Goal: Task Accomplishment & Management: Use online tool/utility

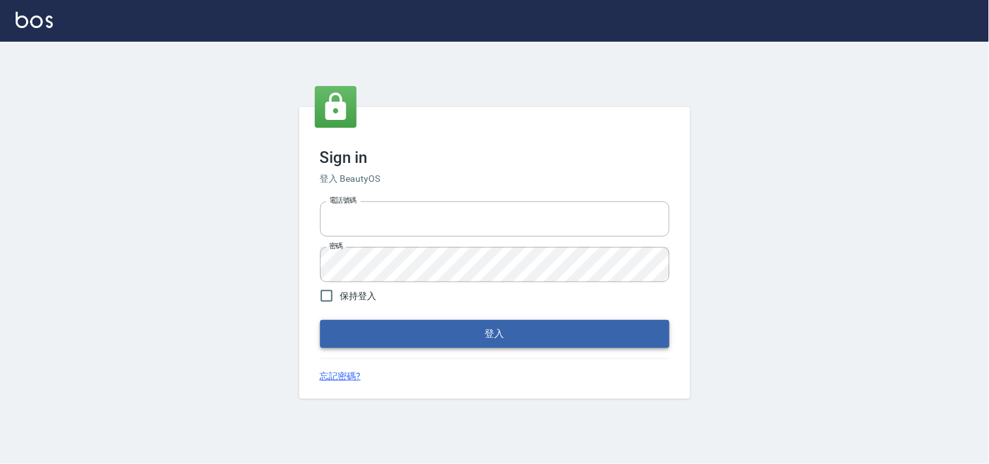
type input "28362778"
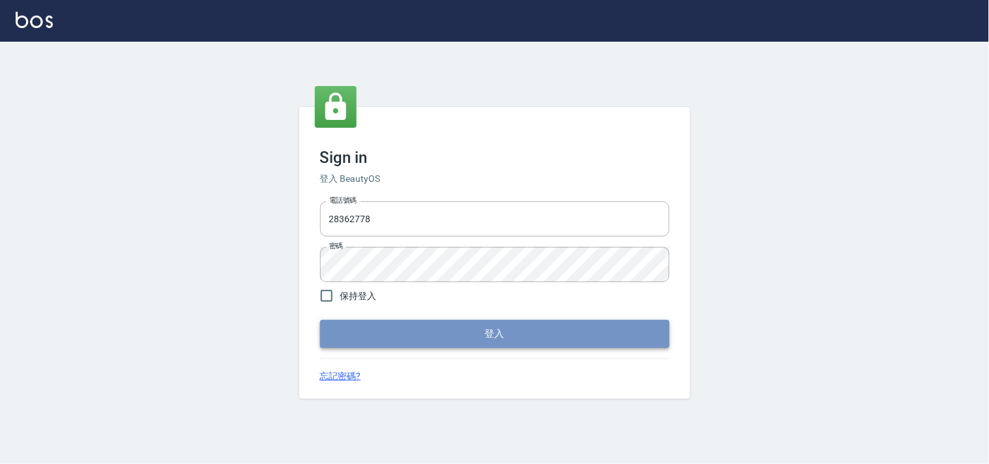
click at [529, 326] on button "登入" at bounding box center [494, 333] width 349 height 27
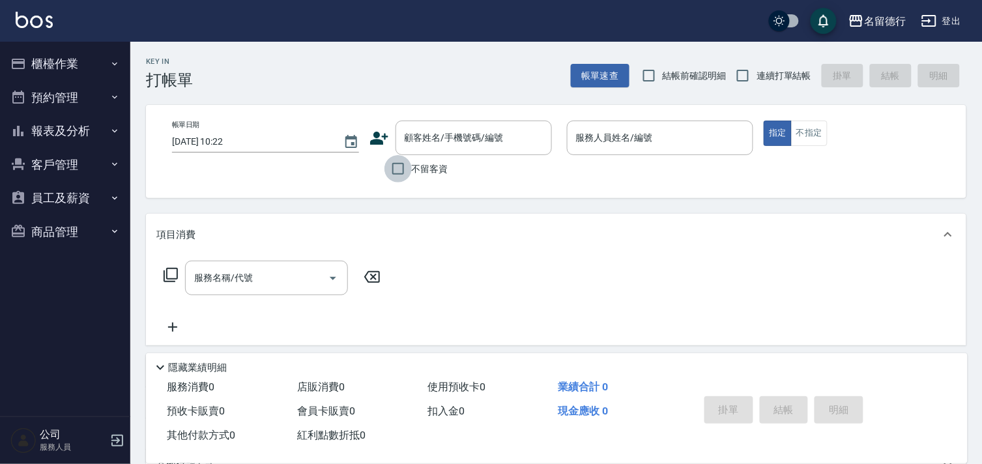
click at [394, 166] on input "不留客資" at bounding box center [398, 168] width 27 height 27
checkbox input "true"
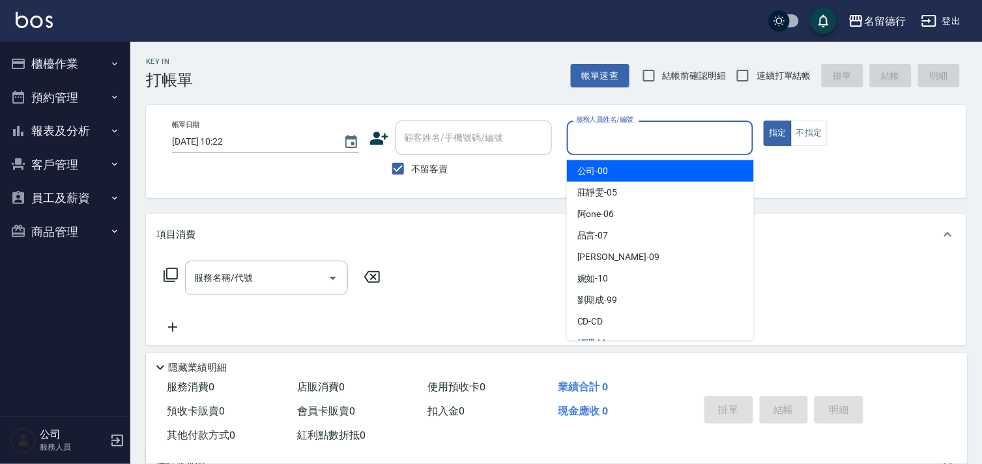
click at [590, 134] on input "服務人員姓名/編號" at bounding box center [660, 137] width 175 height 23
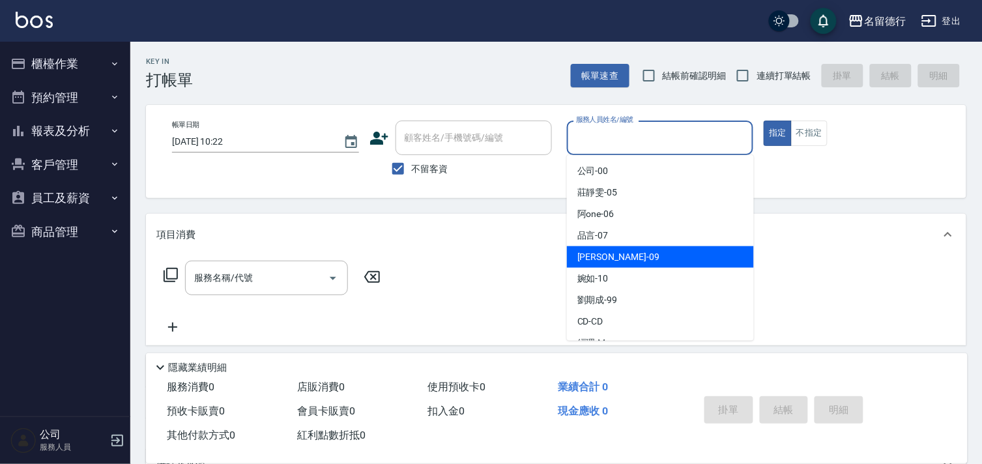
click at [600, 256] on span "[PERSON_NAME] -09" at bounding box center [619, 257] width 82 height 14
type input "[PERSON_NAME]-09"
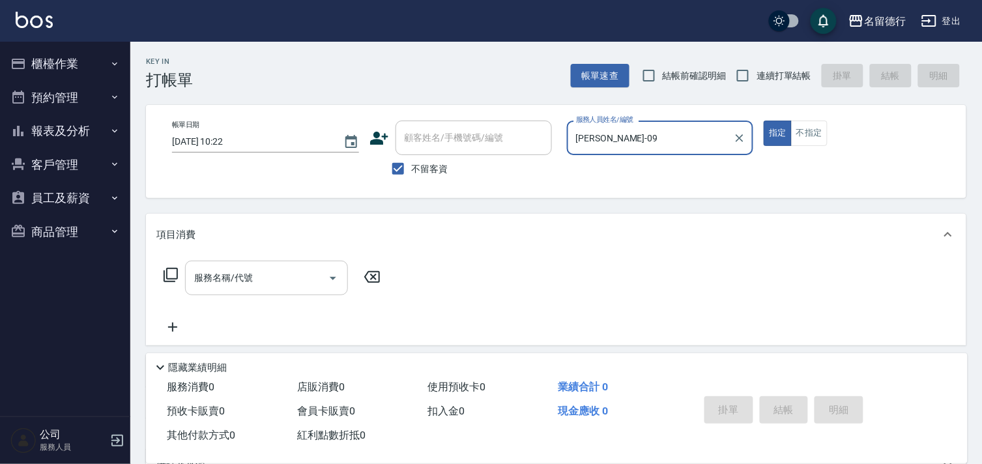
click at [239, 275] on div "服務名稱/代號 服務名稱/代號" at bounding box center [266, 278] width 163 height 35
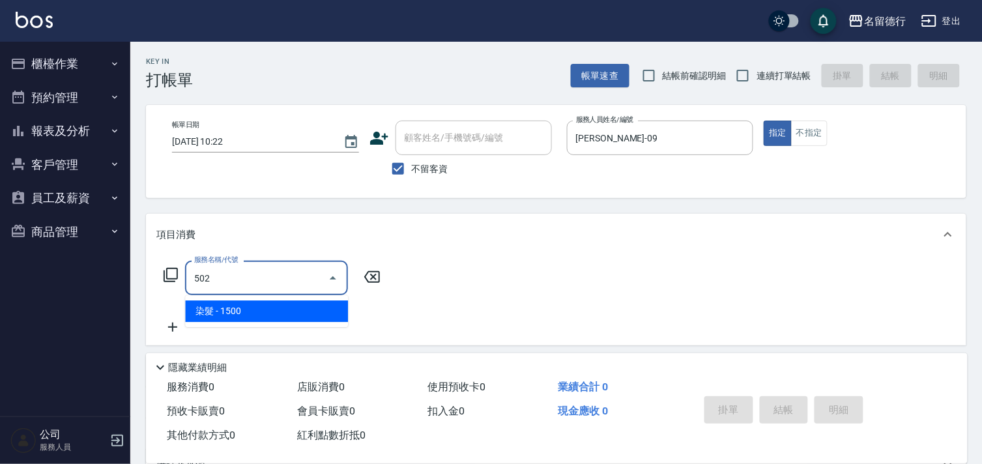
click at [255, 311] on span "染髮 - 1500" at bounding box center [266, 311] width 163 height 22
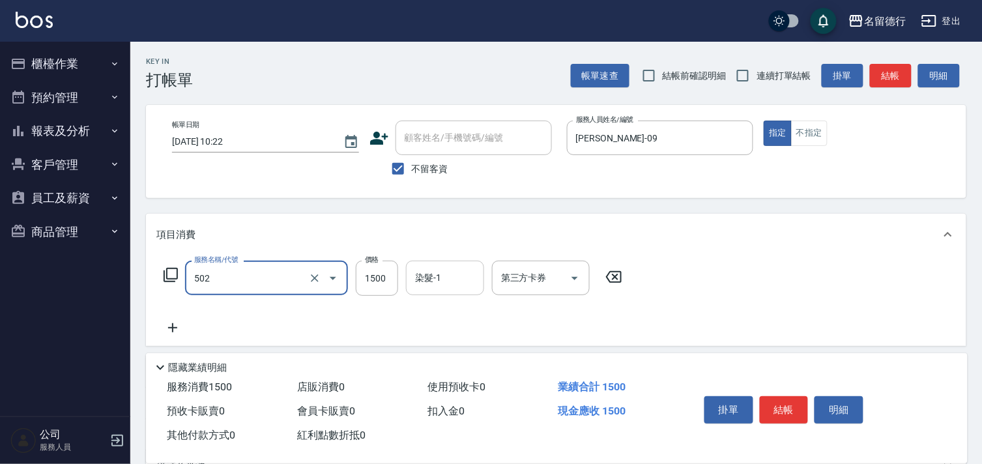
type input "染髮(502)"
click at [422, 280] on input "染髮-1" at bounding box center [445, 278] width 66 height 23
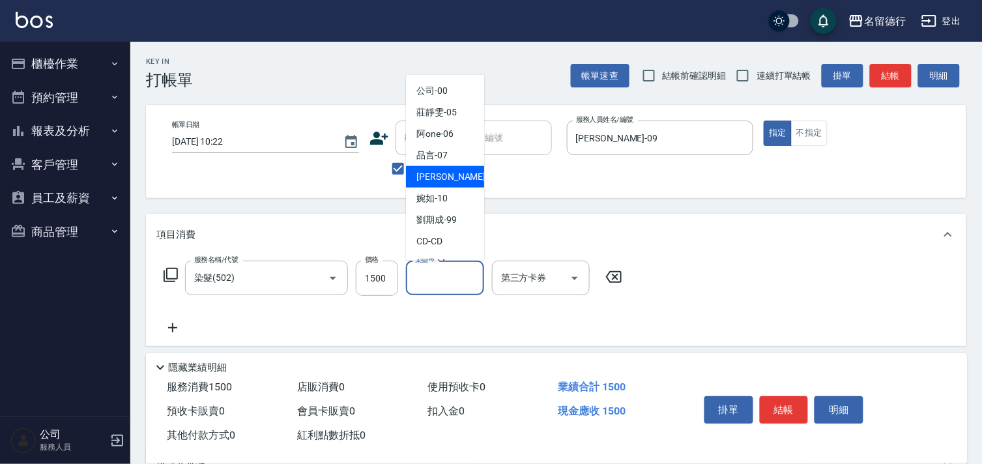
click at [445, 177] on span "[PERSON_NAME] -09" at bounding box center [458, 177] width 82 height 14
type input "[PERSON_NAME]-09"
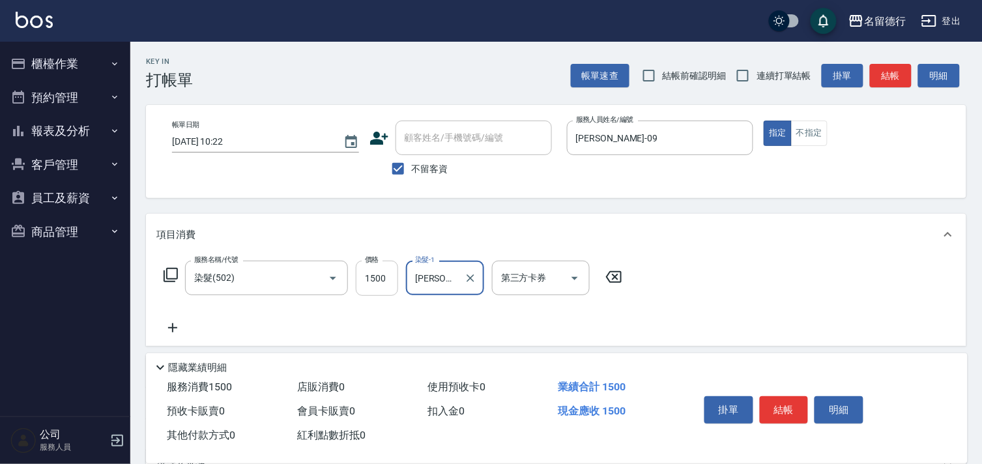
click at [380, 278] on input "1500" at bounding box center [377, 278] width 42 height 35
type input "2000"
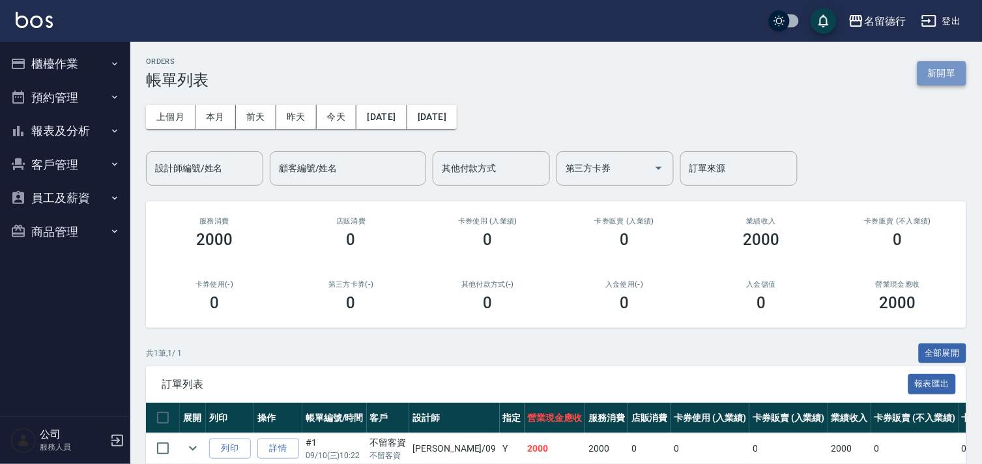
click at [933, 67] on button "新開單" at bounding box center [942, 73] width 49 height 24
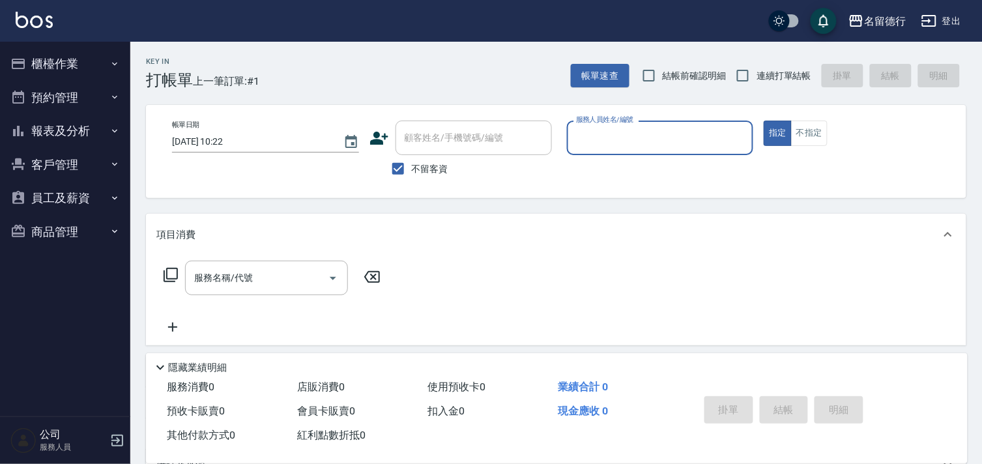
click at [587, 135] on input "服務人員姓名/編號" at bounding box center [660, 137] width 175 height 23
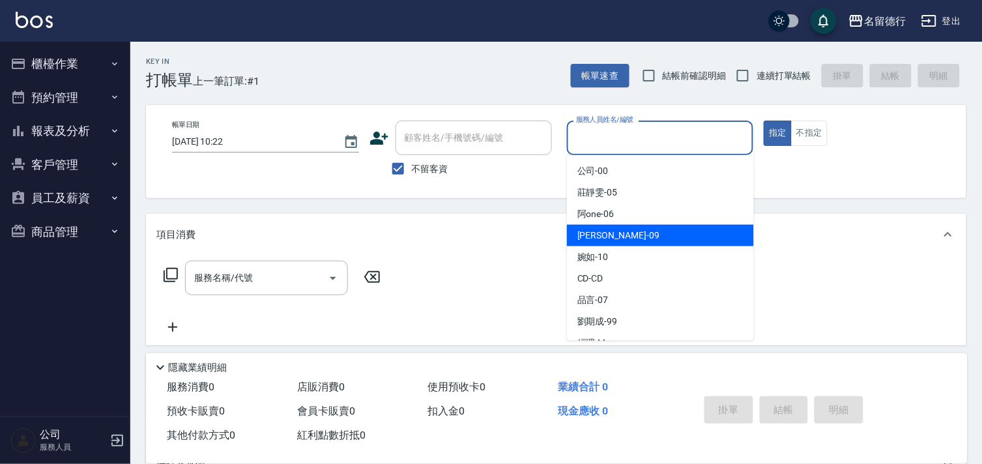
click at [583, 237] on span "[PERSON_NAME] -09" at bounding box center [619, 236] width 82 height 14
type input "[PERSON_NAME]-09"
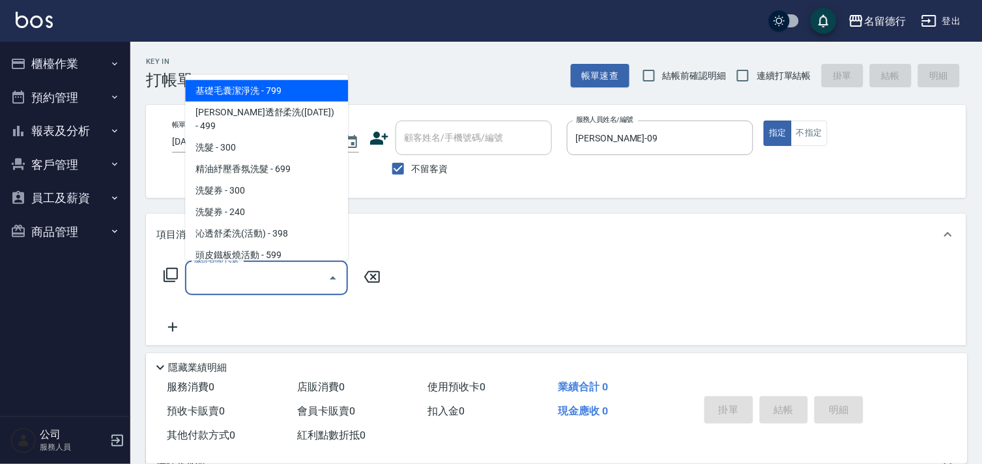
click at [233, 274] on input "服務名稱/代號" at bounding box center [257, 278] width 132 height 23
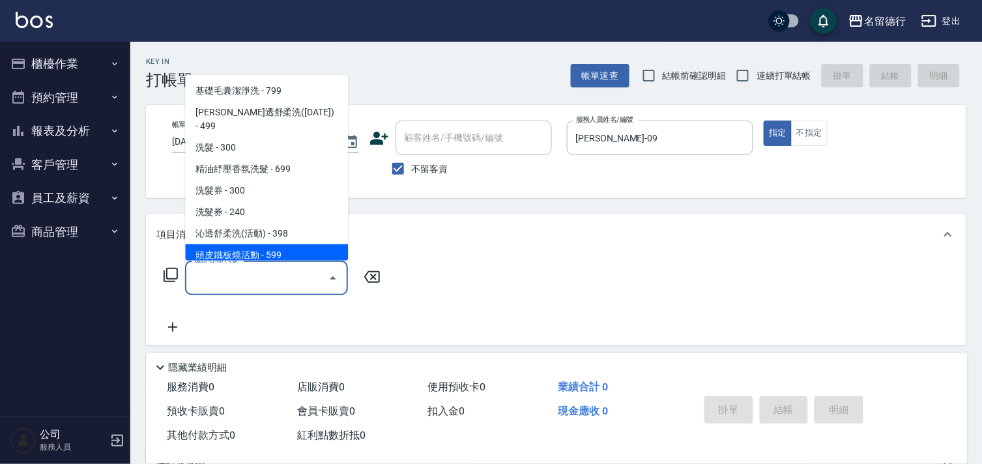
click at [248, 287] on input "服務名稱/代號" at bounding box center [257, 278] width 132 height 23
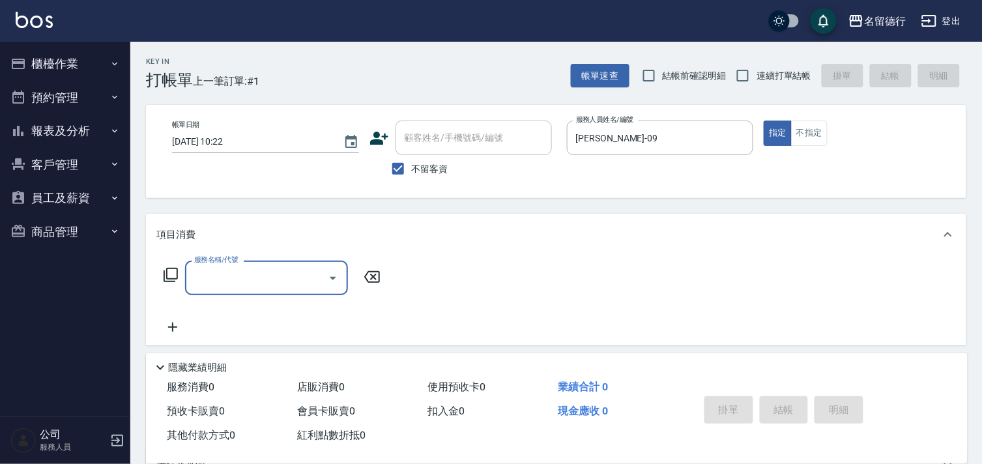
click at [248, 287] on input "服務名稱/代號" at bounding box center [257, 278] width 132 height 23
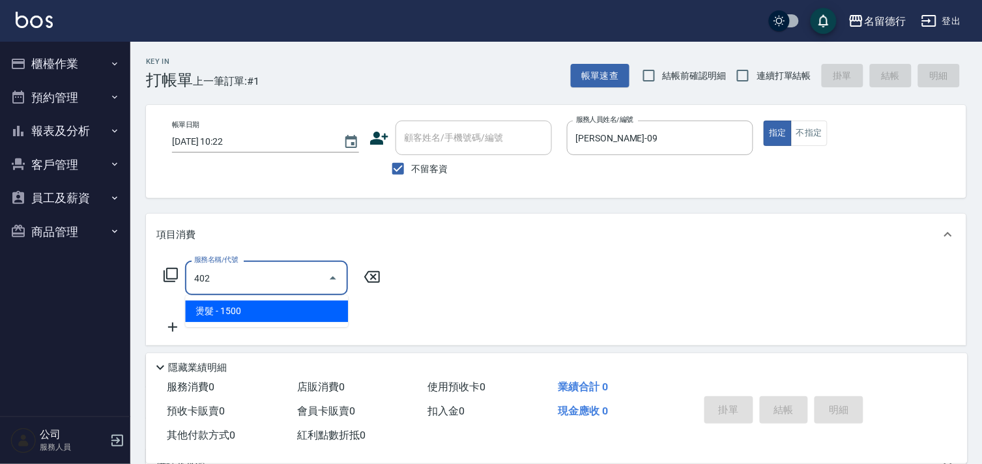
click at [248, 308] on span "燙髮 - 1500" at bounding box center [266, 311] width 163 height 22
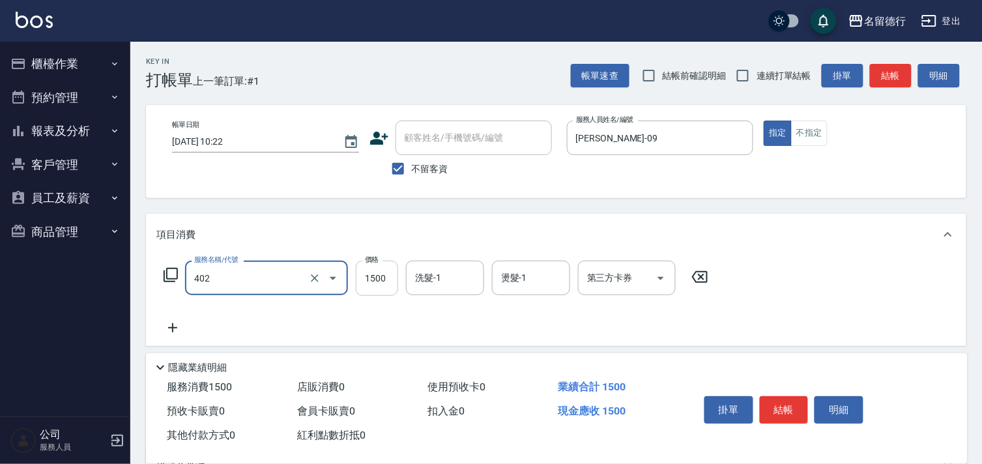
type input "燙髮(402)"
click at [373, 281] on input "1500" at bounding box center [377, 278] width 42 height 35
type input "2500"
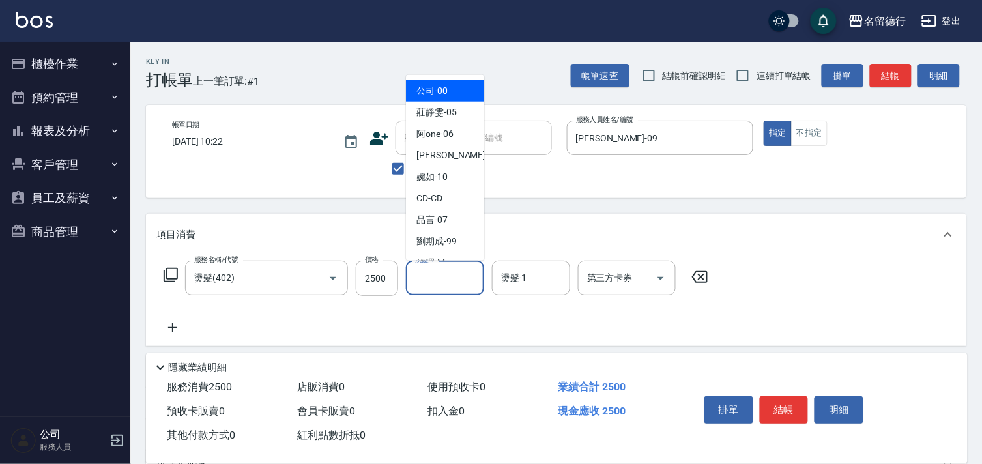
click at [421, 272] on div "洗髮-1 洗髮-1" at bounding box center [445, 278] width 78 height 35
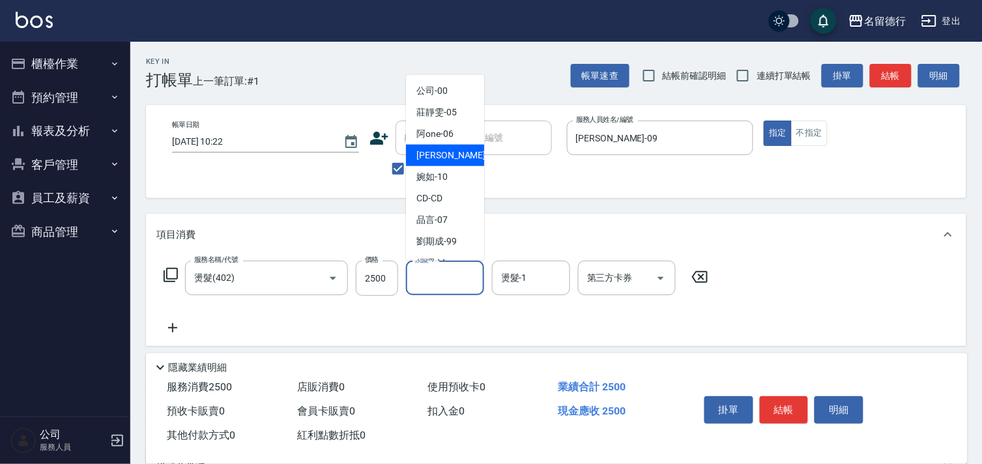
click at [438, 158] on span "[PERSON_NAME] -09" at bounding box center [458, 156] width 82 height 14
type input "[PERSON_NAME]-09"
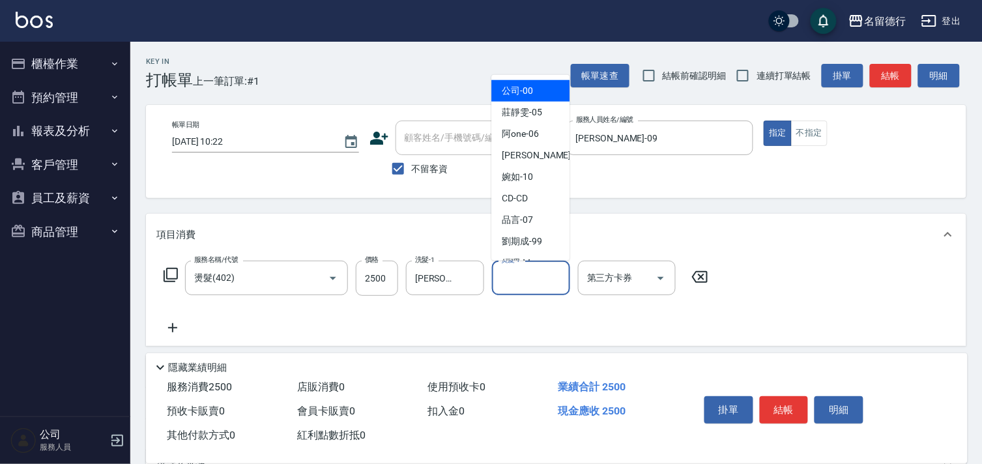
click at [511, 274] on div "燙髮-1 燙髮-1" at bounding box center [531, 278] width 78 height 35
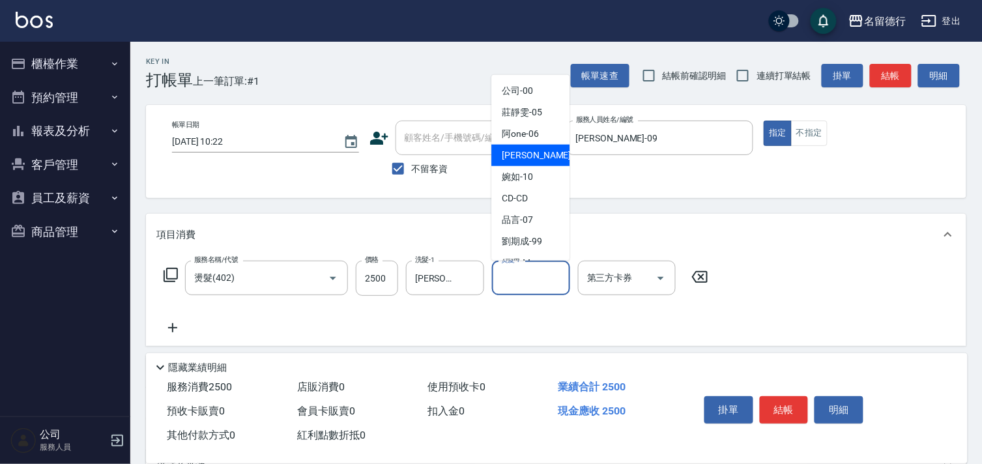
click at [504, 157] on span "[PERSON_NAME] -09" at bounding box center [543, 156] width 82 height 14
type input "[PERSON_NAME]-09"
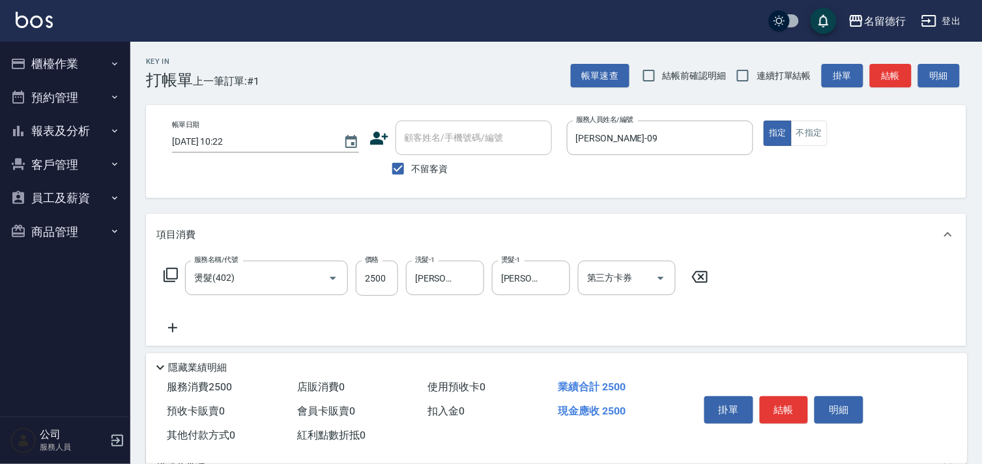
click at [179, 330] on icon at bounding box center [172, 328] width 33 height 16
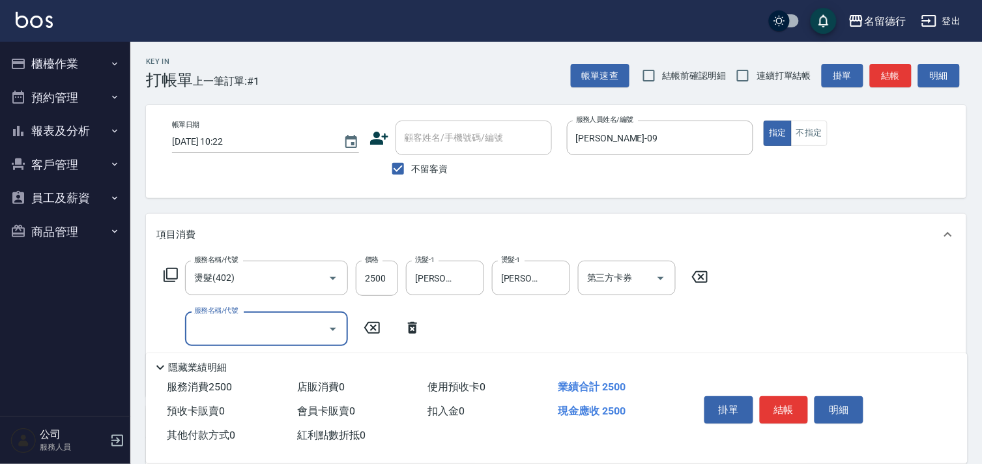
click at [206, 331] on input "服務名稱/代號" at bounding box center [257, 328] width 132 height 23
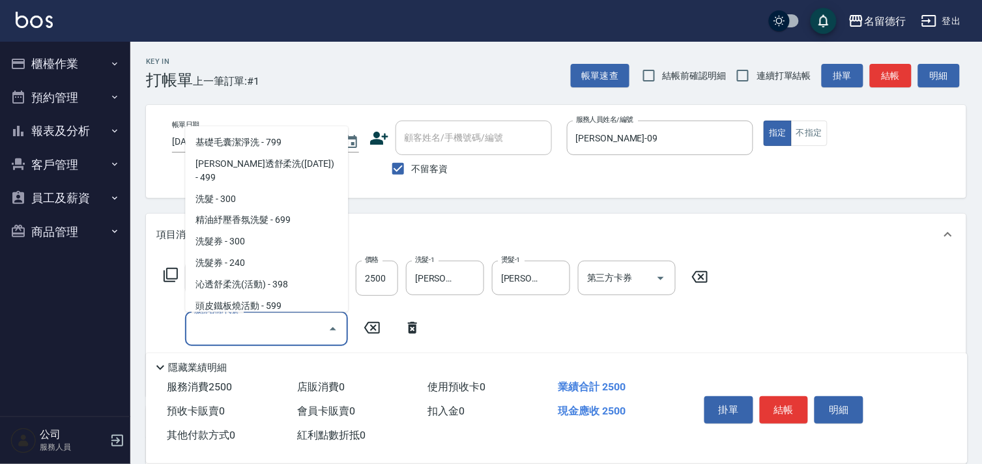
click at [237, 331] on input "服務名稱/代號" at bounding box center [257, 328] width 132 height 23
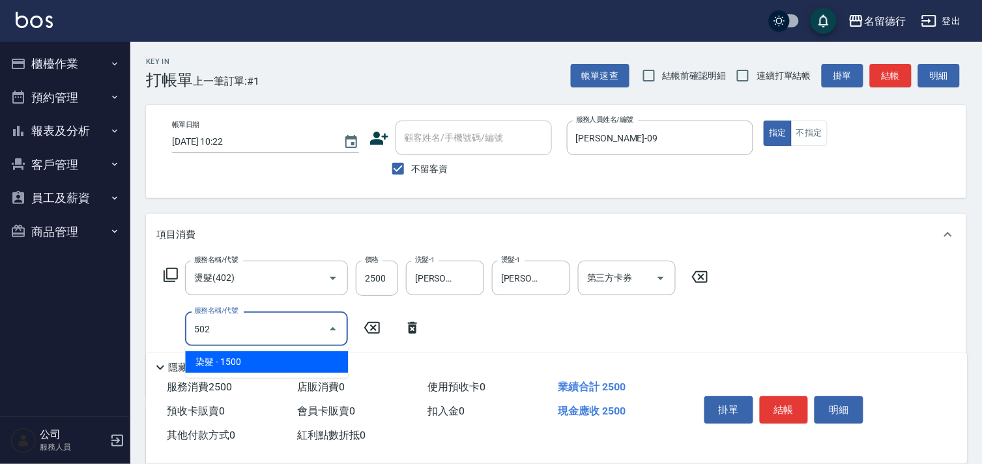
click at [242, 360] on span "染髮 - 1500" at bounding box center [266, 362] width 163 height 22
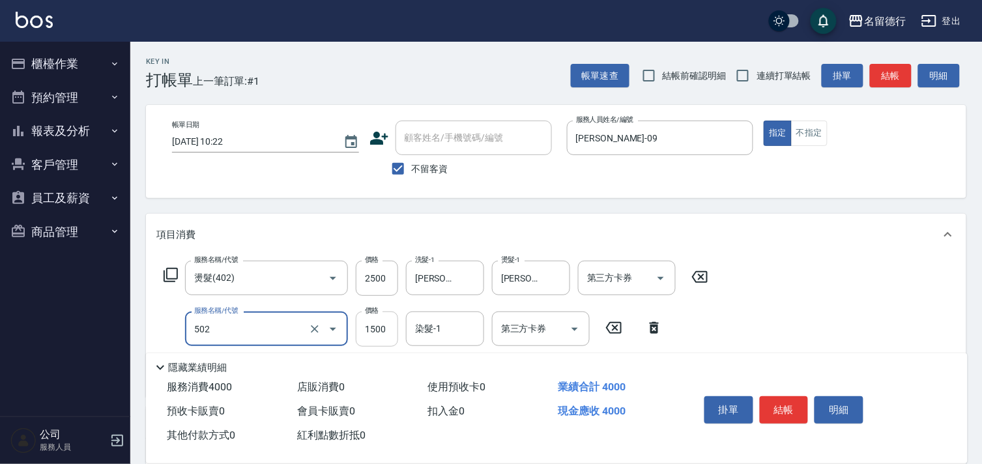
type input "染髮(502)"
click at [368, 332] on input "1500" at bounding box center [377, 329] width 42 height 35
type input "1550"
click at [424, 332] on div "染髮-1 染髮-1" at bounding box center [445, 329] width 78 height 35
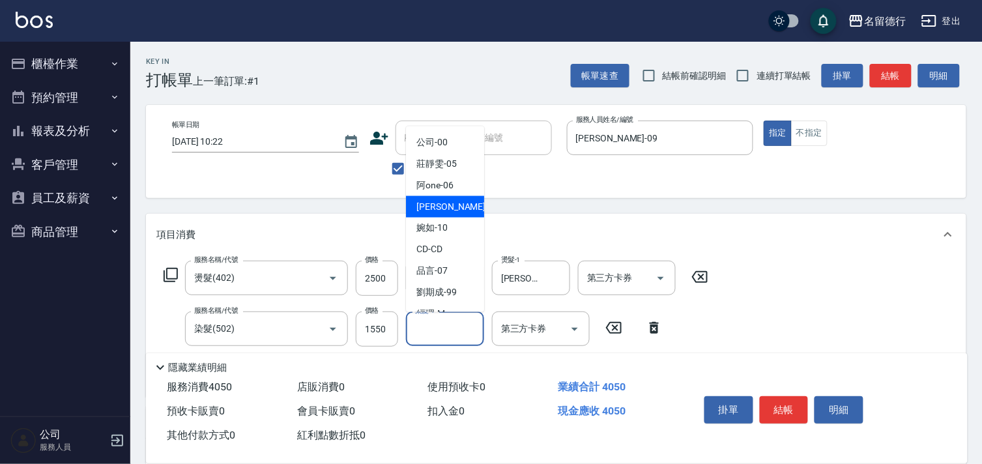
click at [445, 207] on span "[PERSON_NAME] -09" at bounding box center [458, 207] width 82 height 14
type input "[PERSON_NAME]-09"
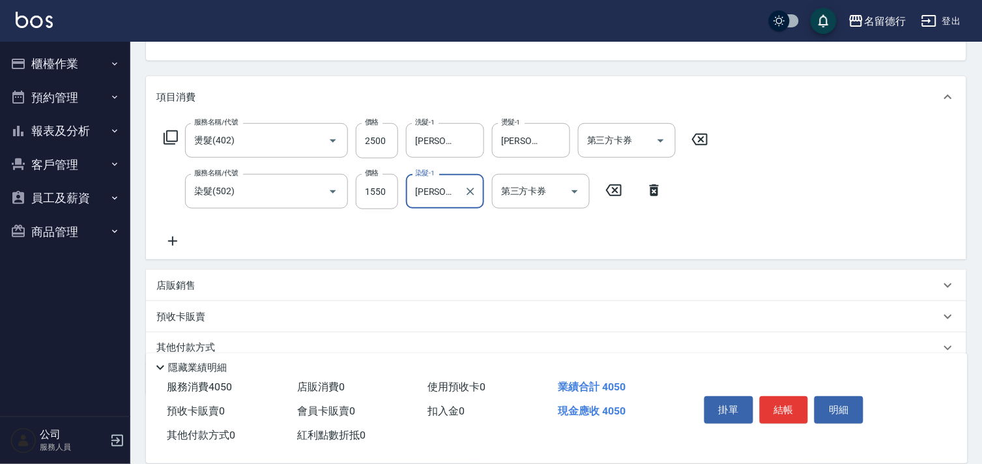
scroll to position [192, 0]
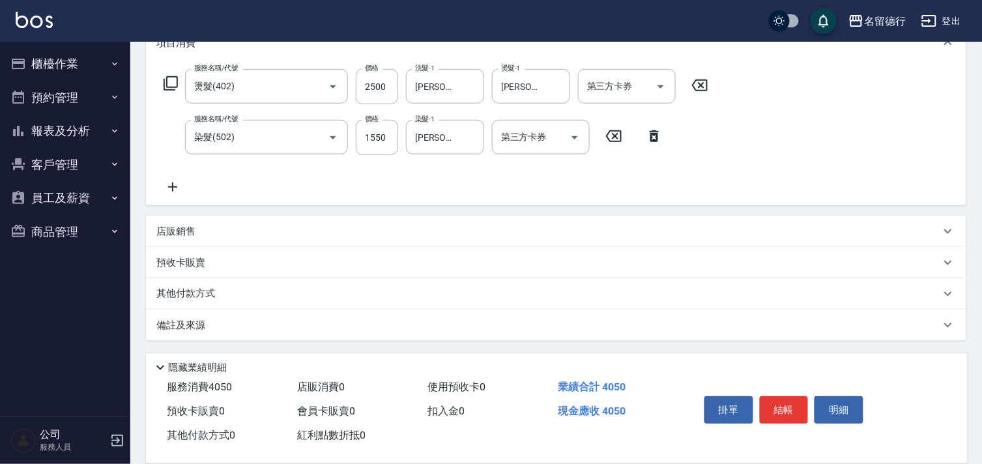
click at [184, 293] on p "其他付款方式" at bounding box center [188, 294] width 65 height 14
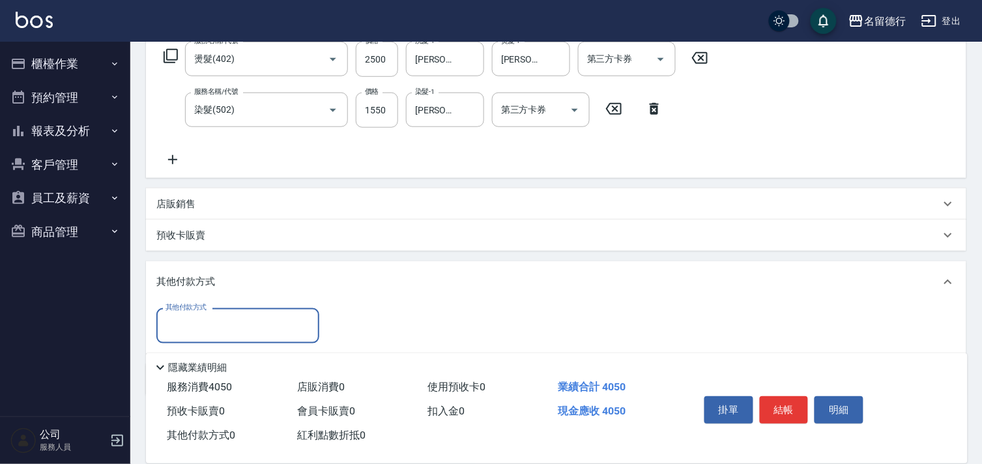
scroll to position [256, 0]
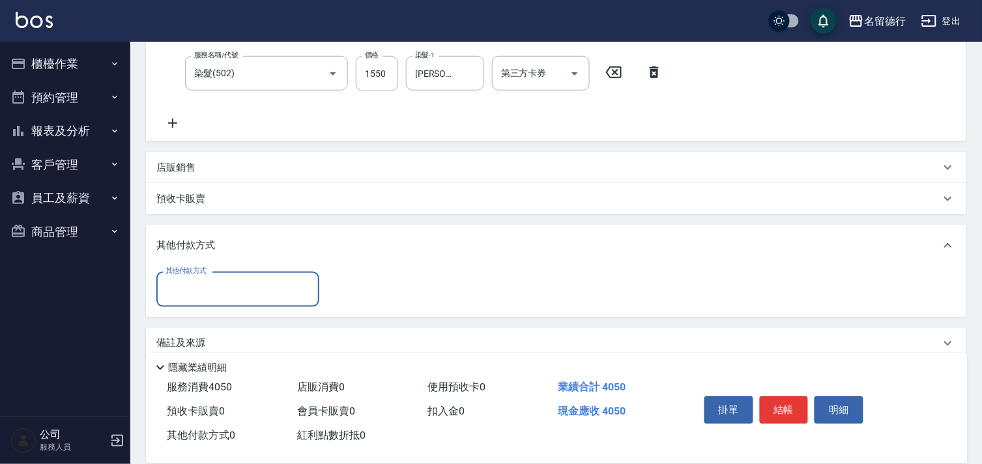
click at [191, 281] on input "其他付款方式" at bounding box center [237, 289] width 151 height 23
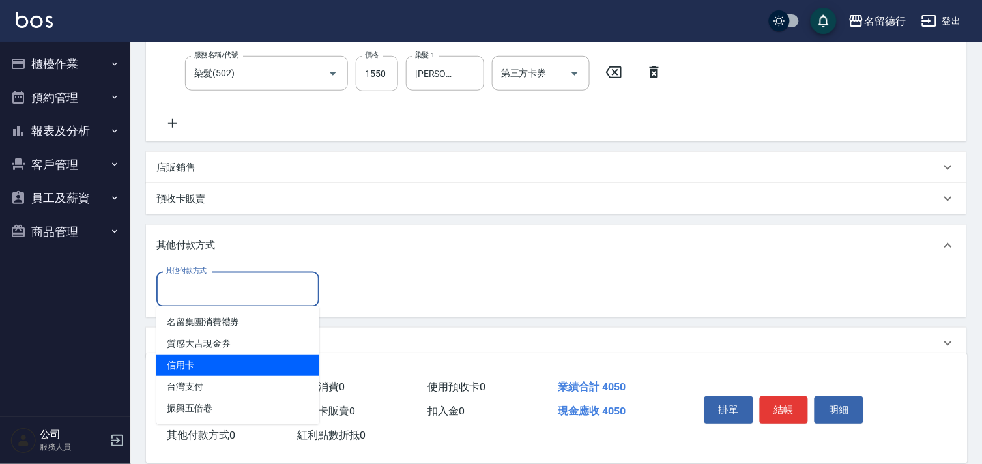
click at [181, 362] on span "信用卡" at bounding box center [237, 366] width 163 height 22
type input "信用卡"
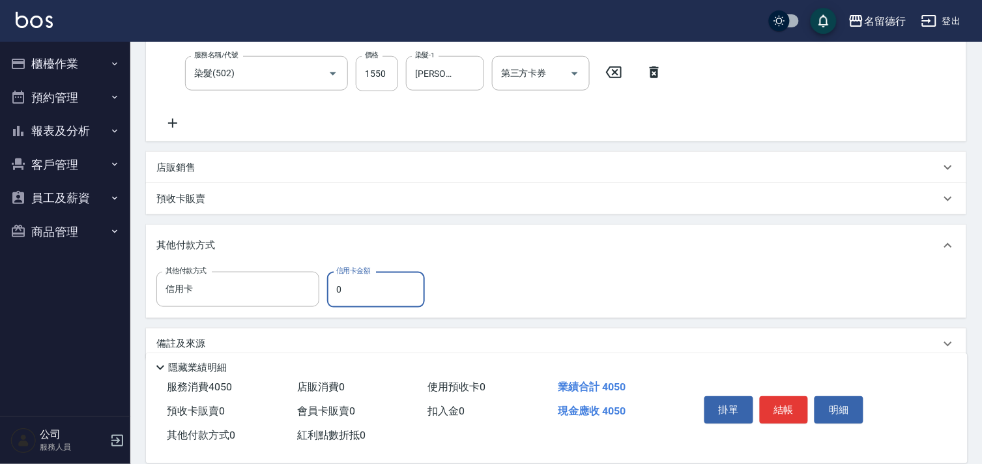
click at [343, 291] on input "0" at bounding box center [376, 289] width 98 height 35
type input "4050"
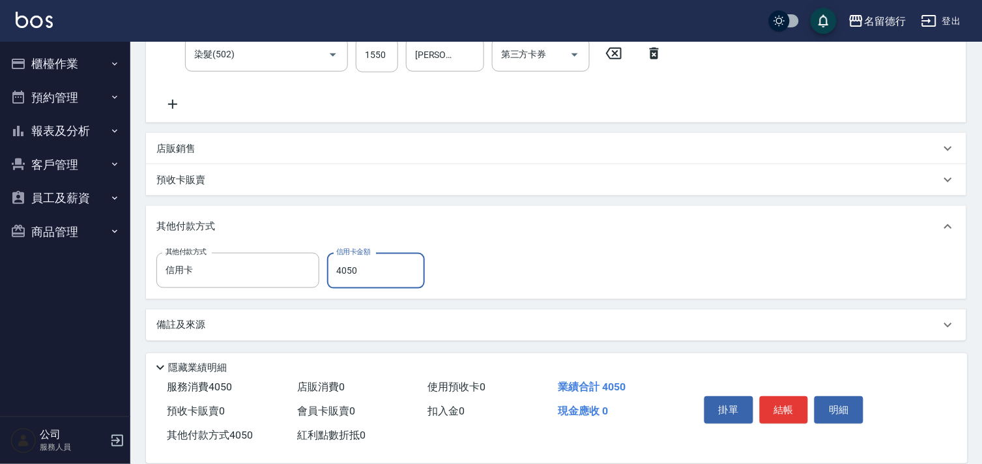
scroll to position [0, 0]
